Goal: Task Accomplishment & Management: Complete application form

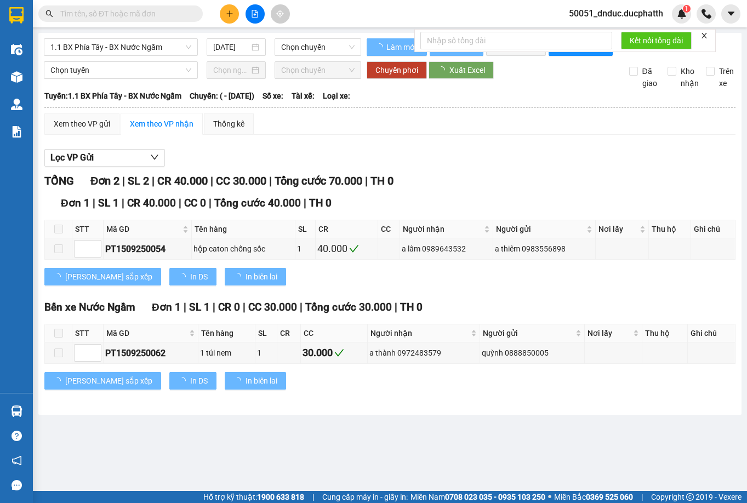
click at [118, 16] on input "text" at bounding box center [124, 14] width 129 height 12
type input "[DATE]"
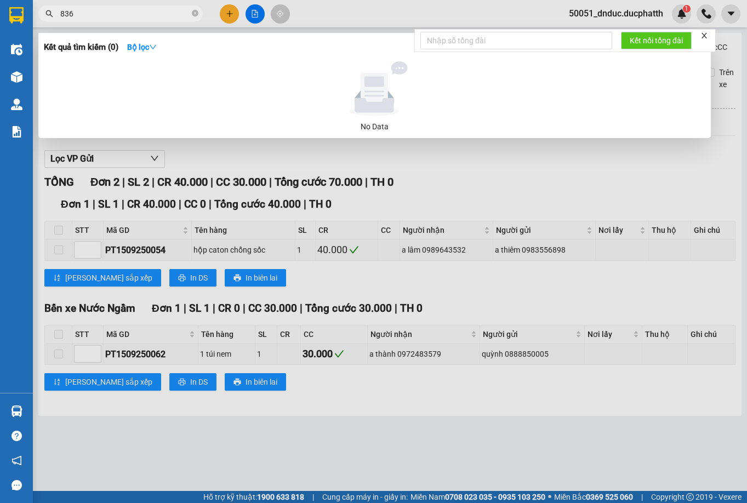
type input "836"
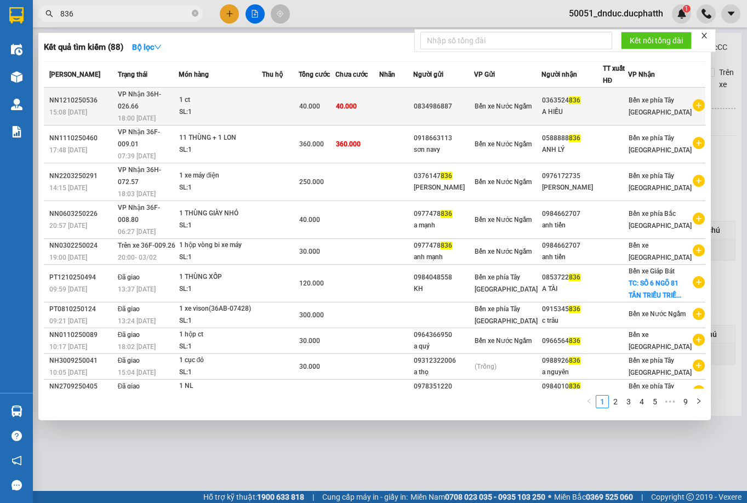
click at [261, 101] on div "1 ct" at bounding box center [220, 100] width 82 height 12
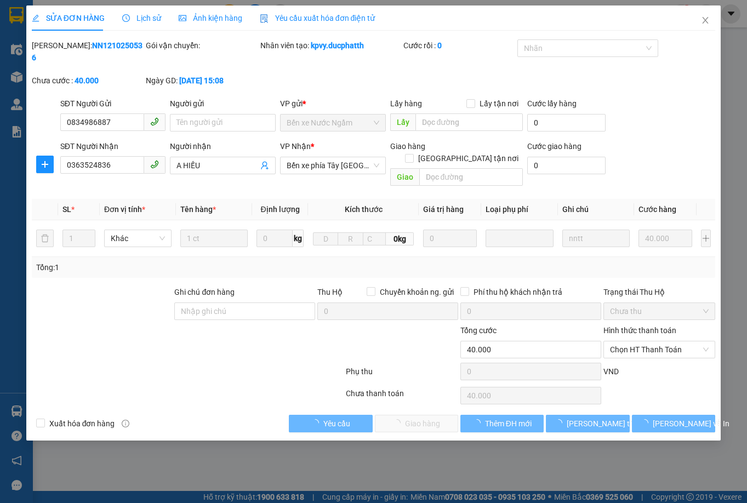
type input "0834986887"
type input "0363524836"
type input "A HIẾU"
type input "0"
type input "40.000"
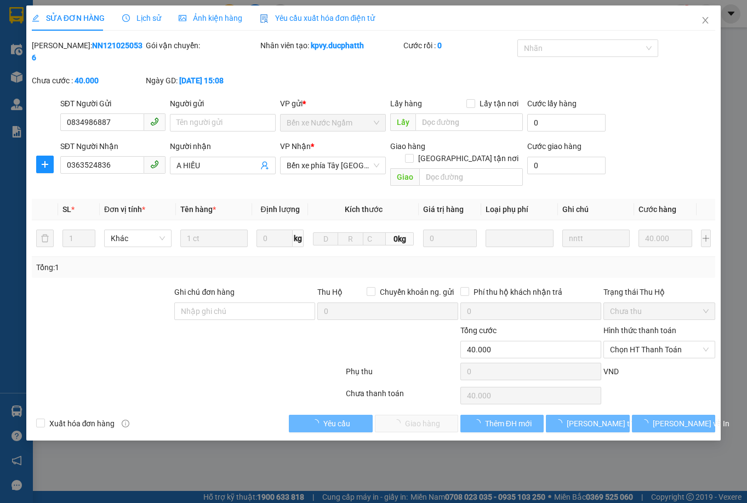
type input "40.000"
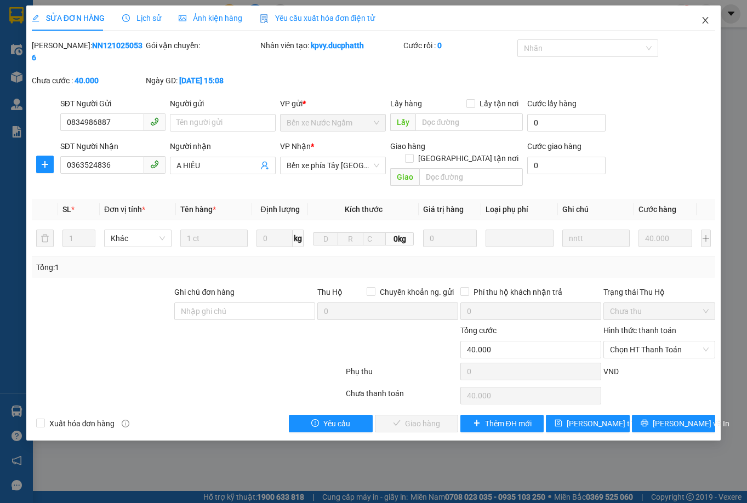
click at [703, 20] on icon "close" at bounding box center [705, 20] width 9 height 9
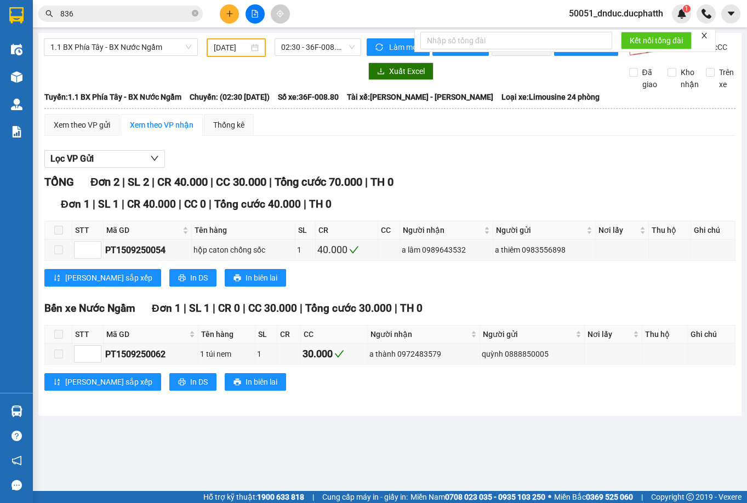
click at [107, 18] on input "836" at bounding box center [124, 14] width 129 height 12
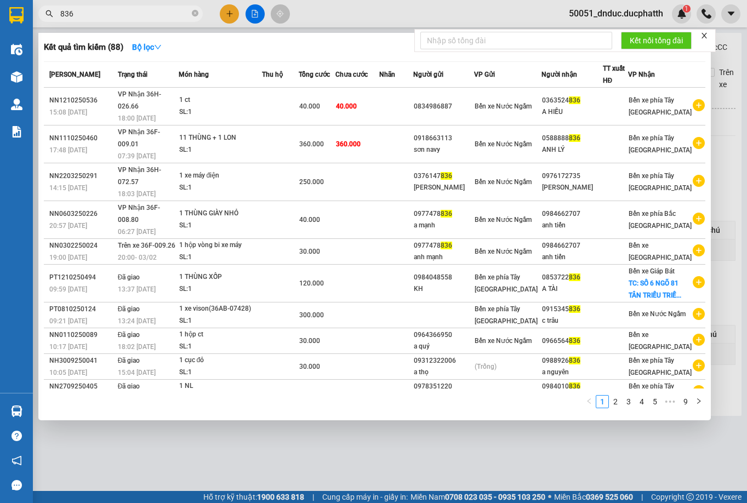
click at [107, 17] on input "836" at bounding box center [124, 14] width 129 height 12
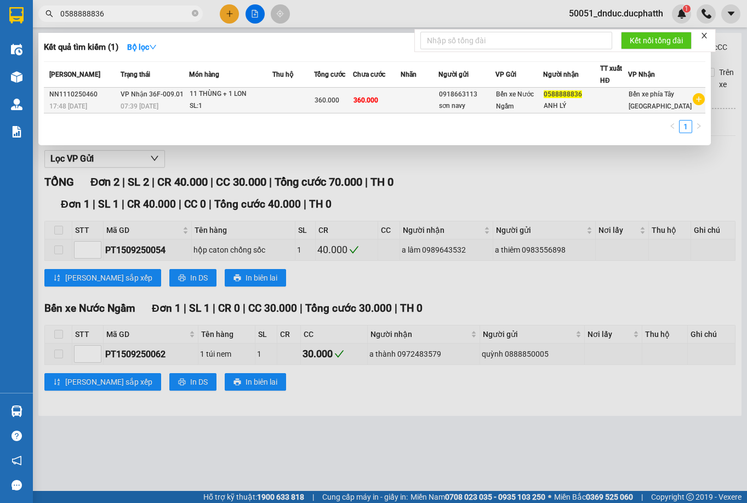
type input "0588888836"
click at [267, 100] on div "11 THÙNG + 1 LON" at bounding box center [231, 94] width 82 height 12
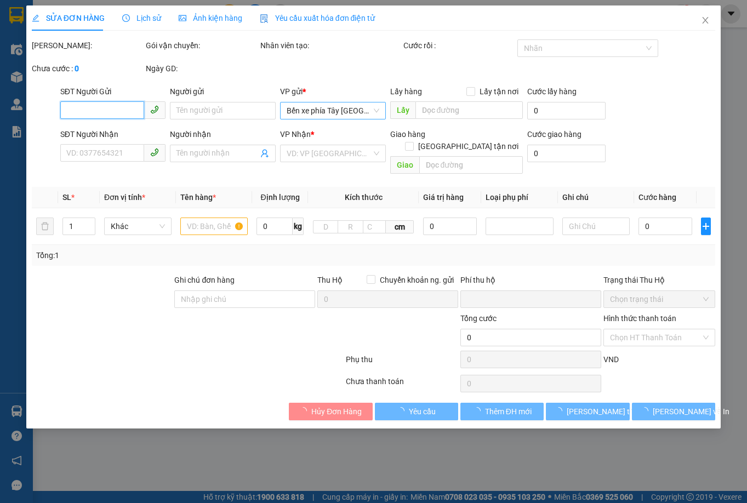
type input "0918663113"
type input "sơn navy"
type input "0588888836"
type input "ANH LÝ"
type input "NNTT"
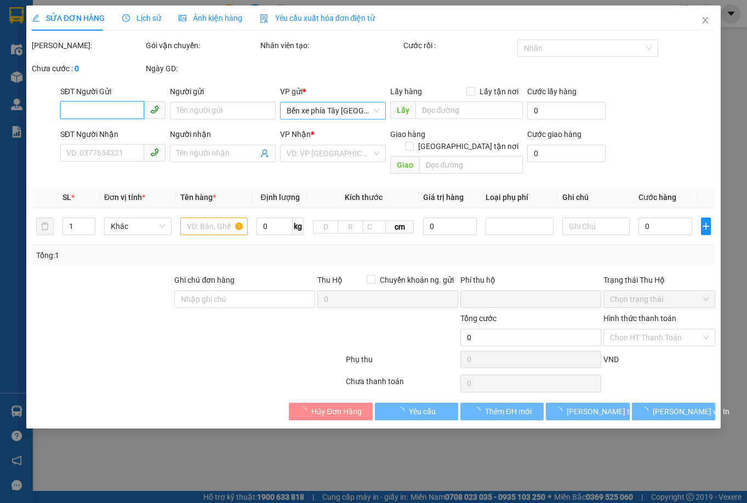
type input "0"
type input "360.000"
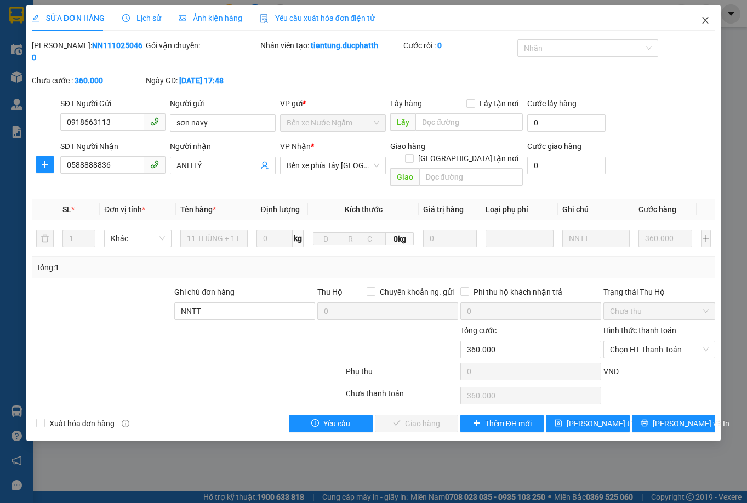
click at [698, 19] on span "Close" at bounding box center [705, 20] width 31 height 31
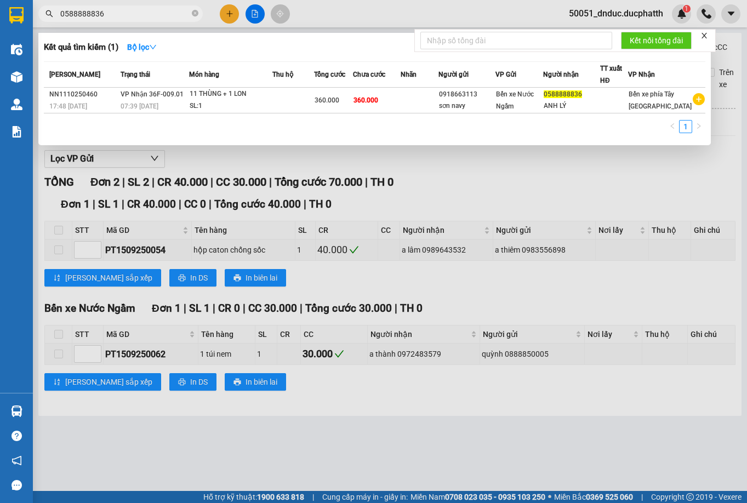
click at [153, 10] on input "0588888836" at bounding box center [124, 14] width 129 height 12
